Goal: Information Seeking & Learning: Learn about a topic

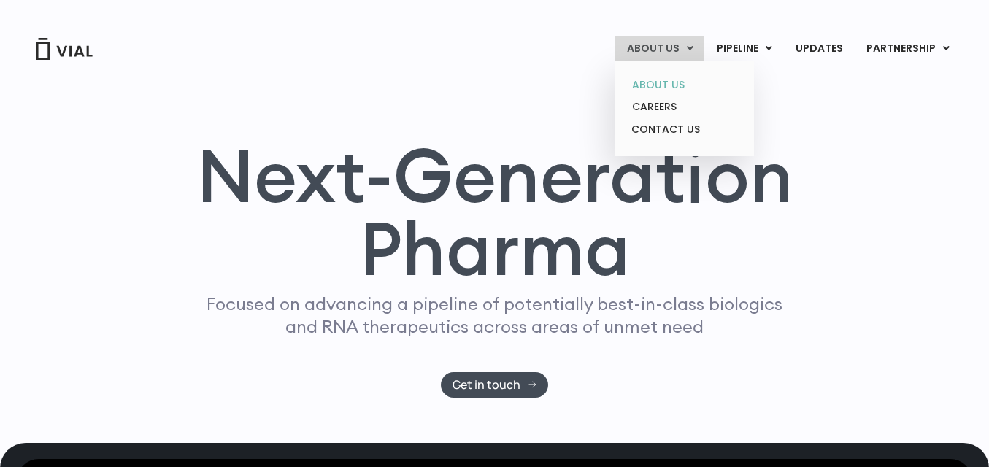
click at [649, 78] on link "ABOUT US" at bounding box center [684, 85] width 128 height 23
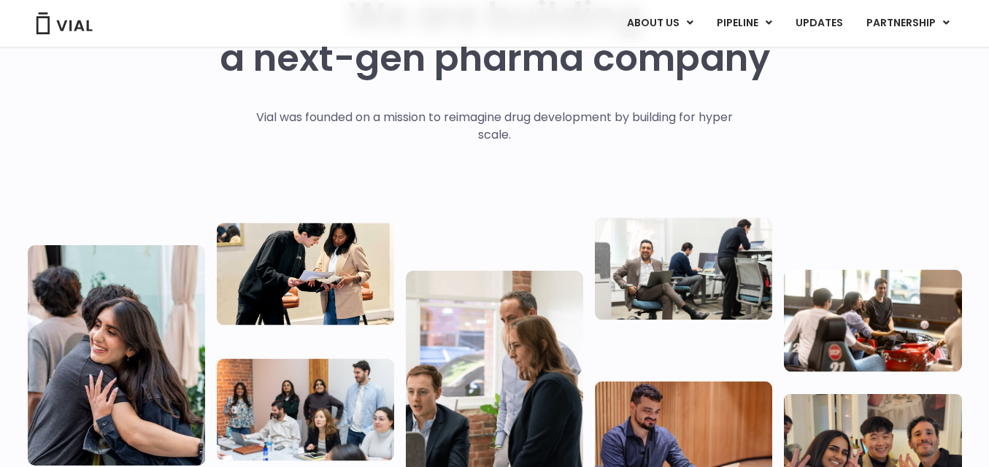
scroll to position [122, 0]
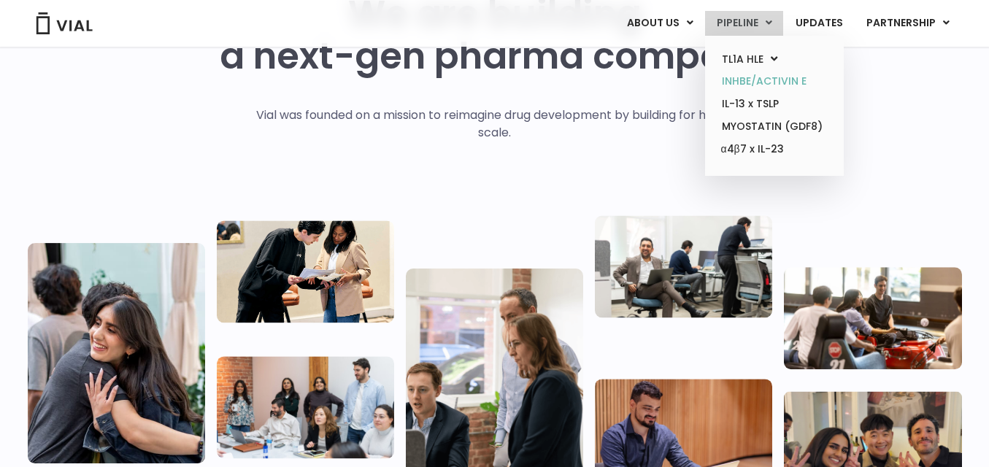
click at [749, 77] on link "INHBE/ACTIVIN E" at bounding box center [774, 81] width 128 height 23
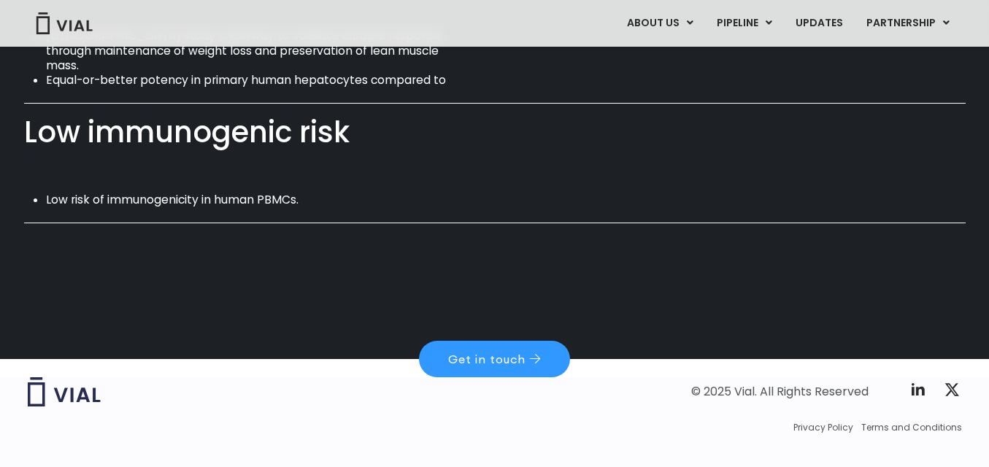
scroll to position [1129, 0]
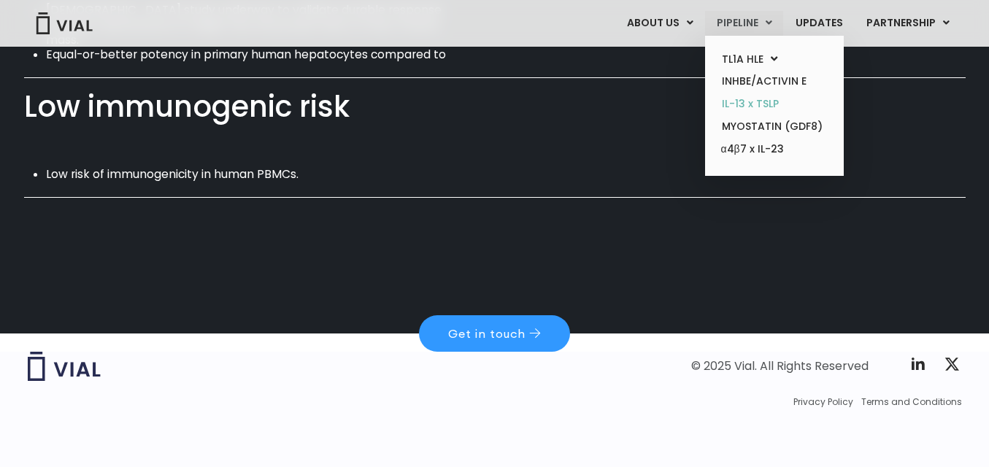
click at [756, 101] on link "IL-13 x TSLP" at bounding box center [774, 104] width 128 height 23
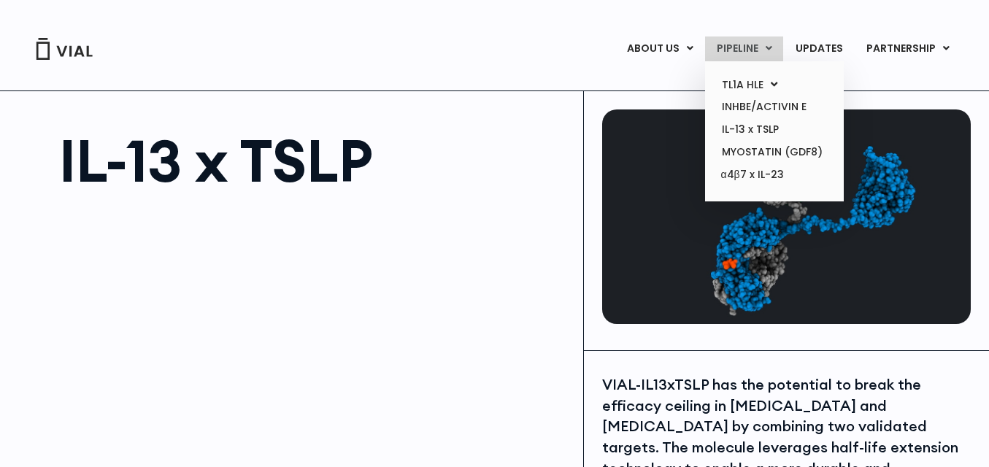
click at [766, 42] on link "PIPELINE" at bounding box center [744, 48] width 78 height 25
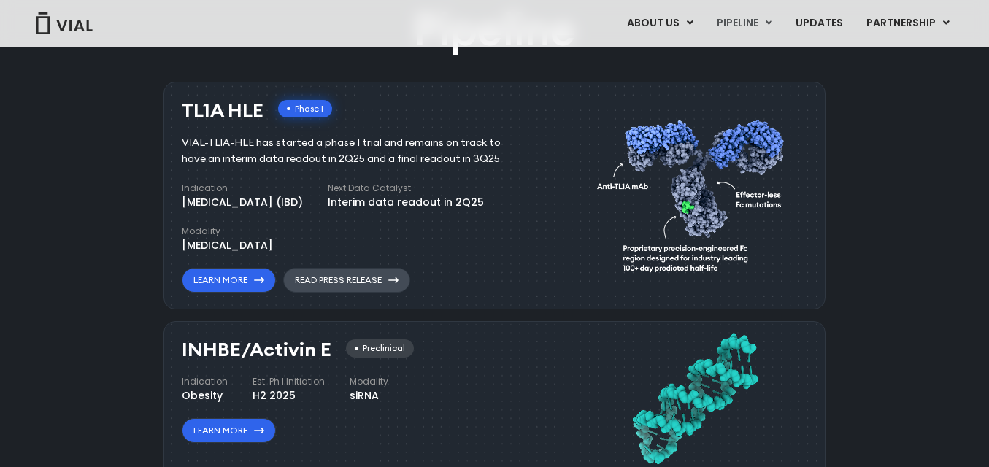
click at [331, 276] on link "Read Press Release" at bounding box center [346, 280] width 127 height 25
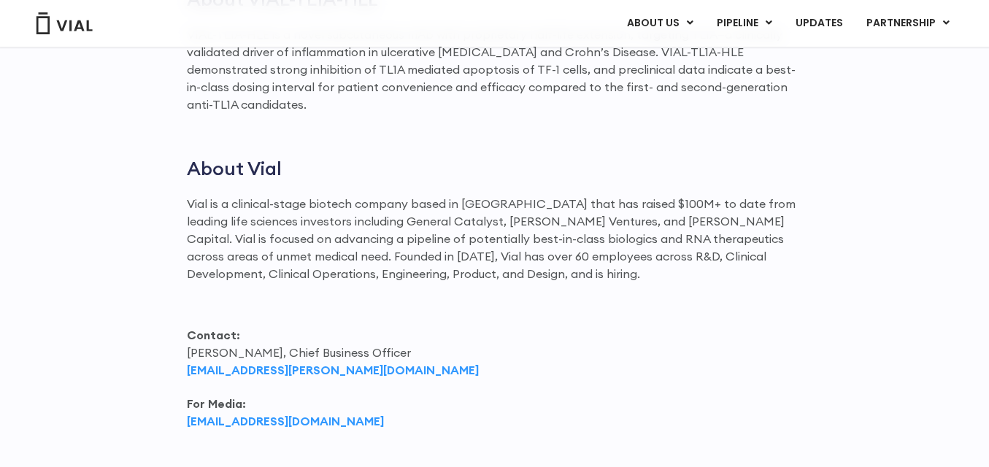
scroll to position [2340, 0]
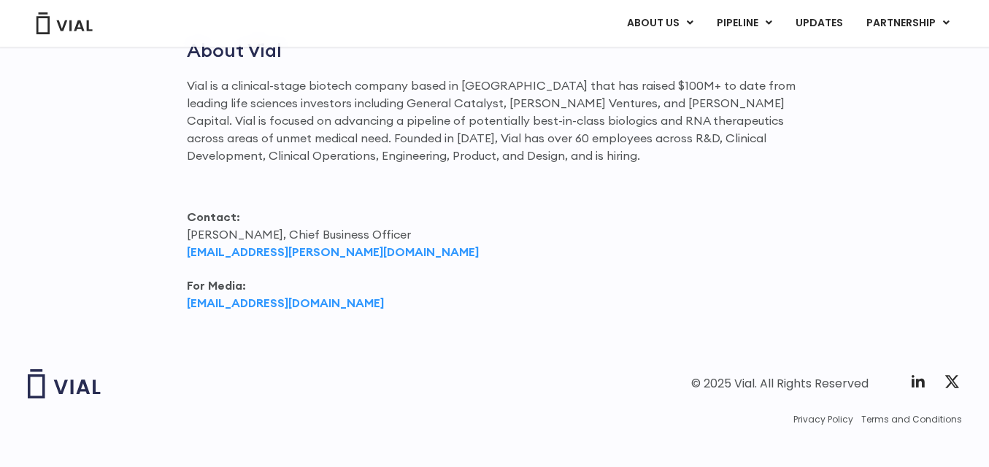
click at [928, 373] on div "Twitter X Logo" at bounding box center [934, 382] width 50 height 18
click at [916, 373] on icon at bounding box center [918, 382] width 18 height 18
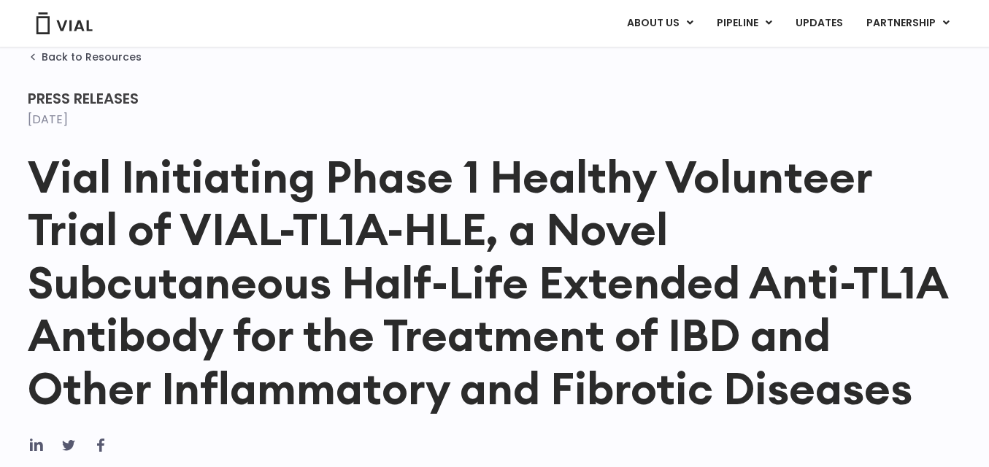
scroll to position [53, 0]
